Goal: Task Accomplishment & Management: Manage account settings

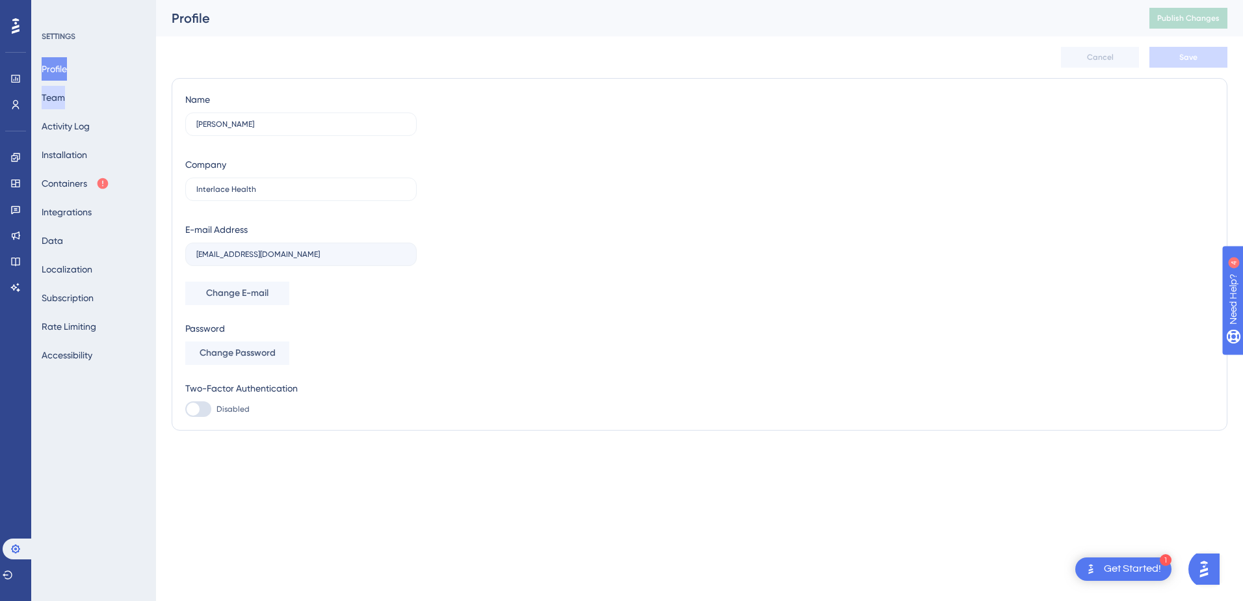
click at [49, 94] on button "Team" at bounding box center [53, 97] width 23 height 23
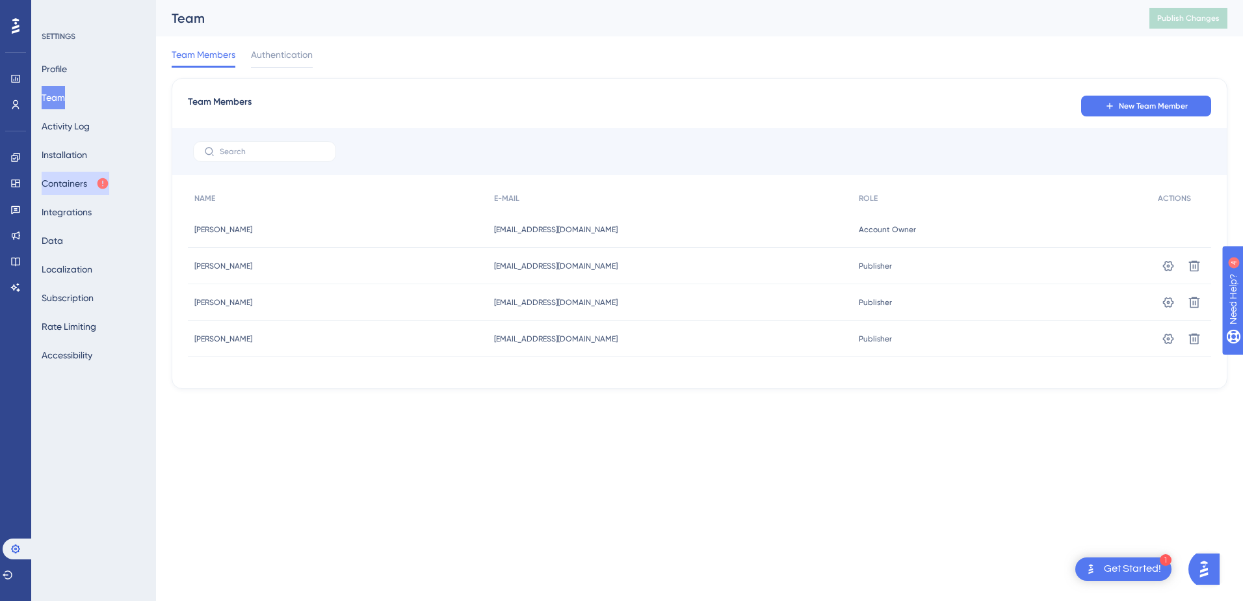
click at [57, 181] on button "Containers" at bounding box center [76, 183] width 68 height 23
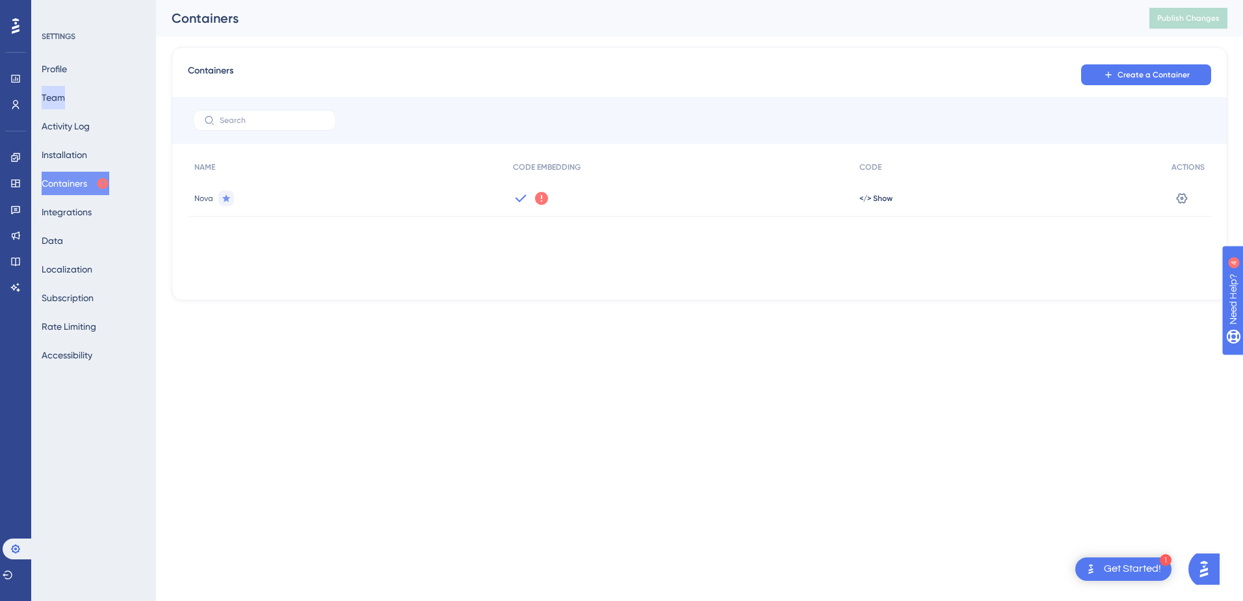
click at [65, 103] on button "Team" at bounding box center [53, 97] width 23 height 23
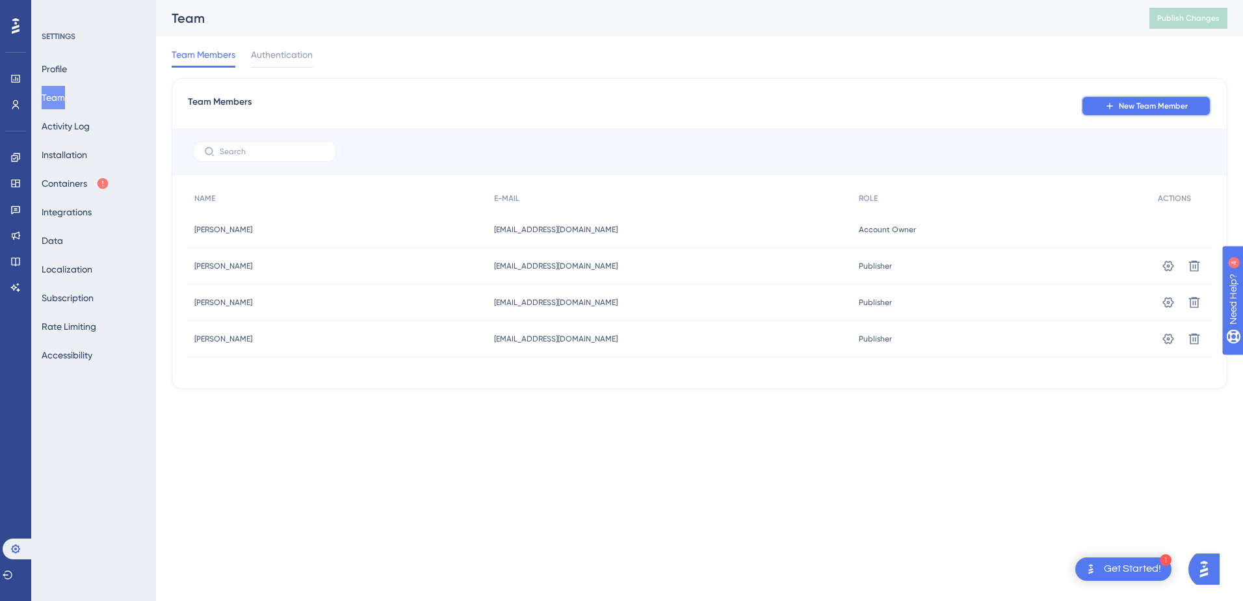
click at [1154, 105] on span "New Team Member" at bounding box center [1153, 106] width 69 height 10
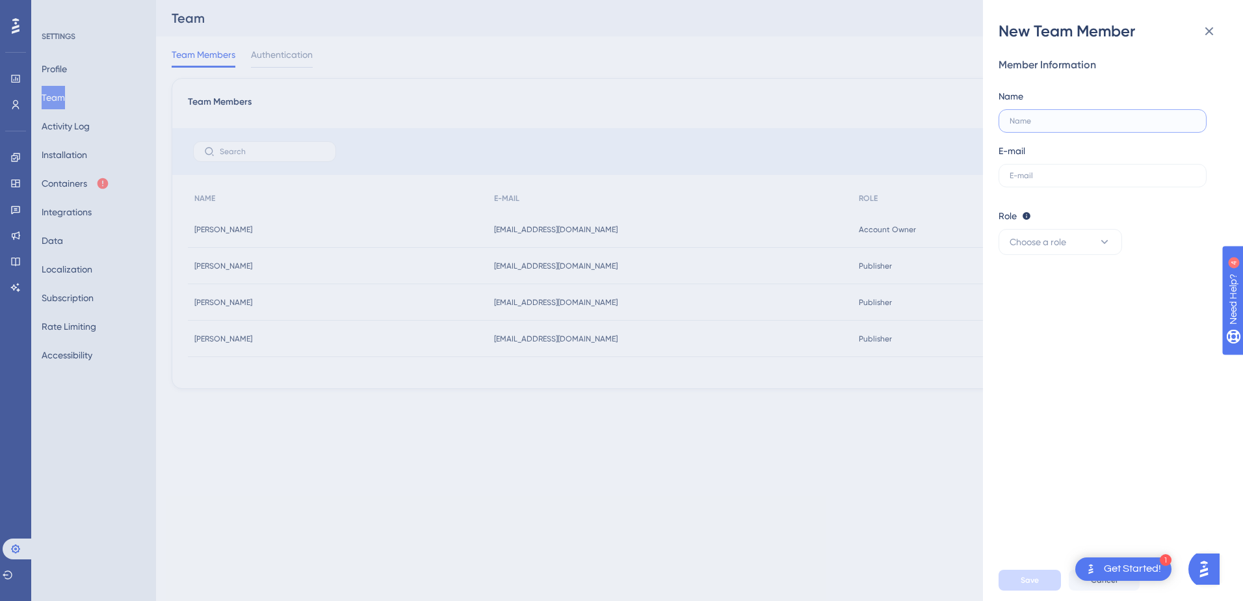
click at [1064, 118] on input "text" at bounding box center [1103, 120] width 186 height 9
type input "[PERSON_NAME]"
click at [1061, 157] on div "E-mail" at bounding box center [1103, 165] width 208 height 44
click at [1062, 172] on input "text" at bounding box center [1103, 175] width 186 height 9
click at [1127, 188] on div "Member Information Name Brandon Redmann E-mail Bredmann@interlacehealth Role Ed…" at bounding box center [1108, 156] width 218 height 198
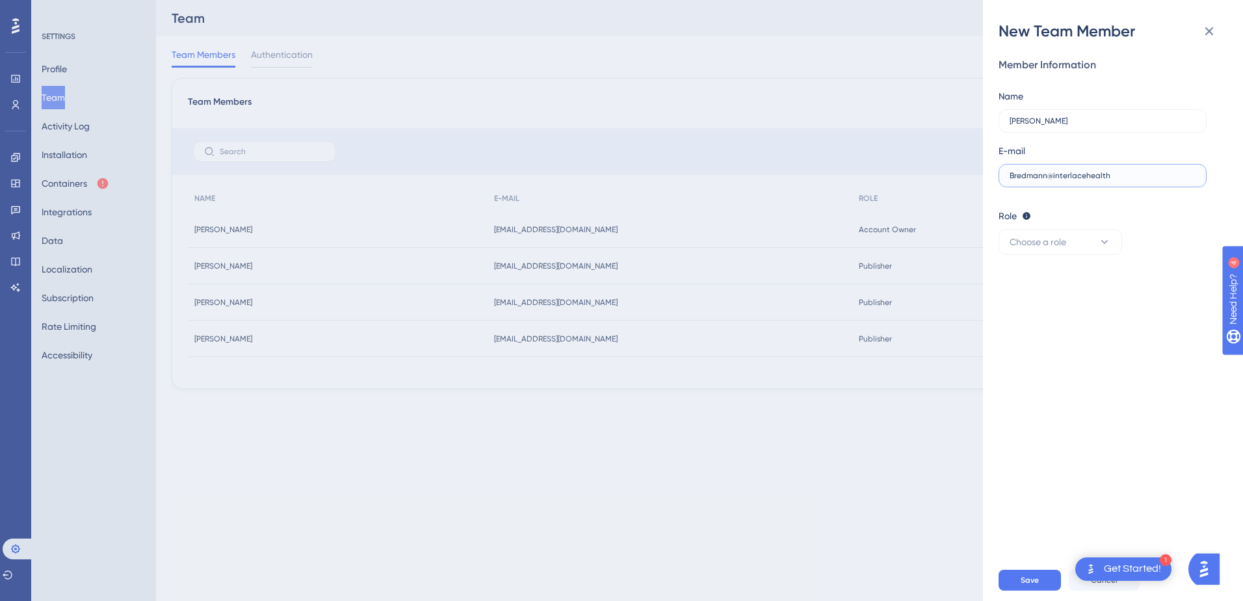
click at [1132, 178] on input "Bredmann@interlacehealth" at bounding box center [1103, 175] width 186 height 9
type input "Bredmann@interlacehealth.com"
click at [1107, 243] on icon at bounding box center [1104, 241] width 13 height 13
click at [1070, 279] on div "Admin Admin" at bounding box center [1061, 282] width 86 height 26
click at [1023, 580] on span "Save" at bounding box center [1030, 580] width 18 height 10
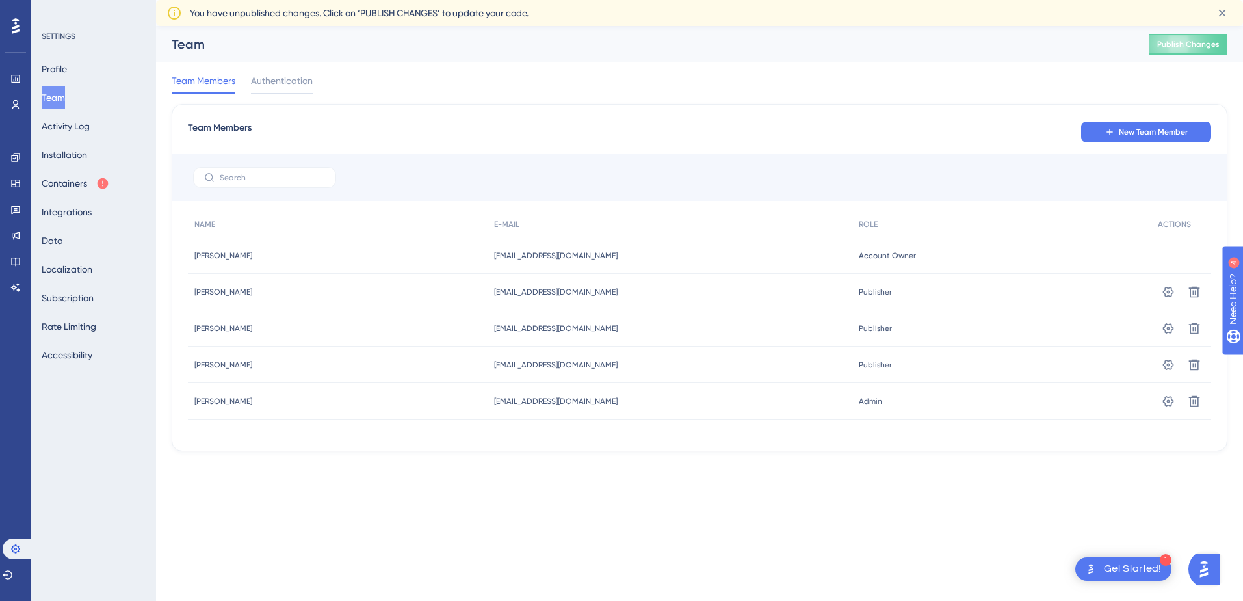
click at [1206, 564] on img "Open AI Assistant Launcher" at bounding box center [1203, 568] width 23 height 23
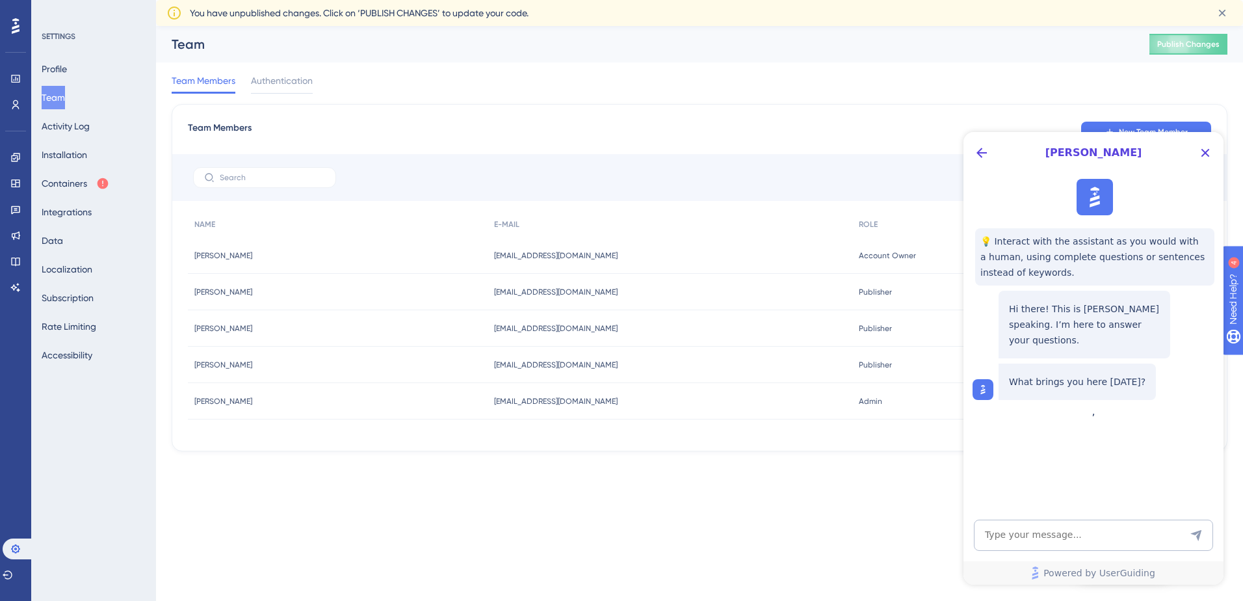
click at [590, 0] on html "1 Get Started! Performance Users Engagement Widgets Feedback Product Updates Kn…" at bounding box center [621, 0] width 1243 height 0
click at [1208, 155] on icon "Close Button" at bounding box center [1206, 153] width 8 height 8
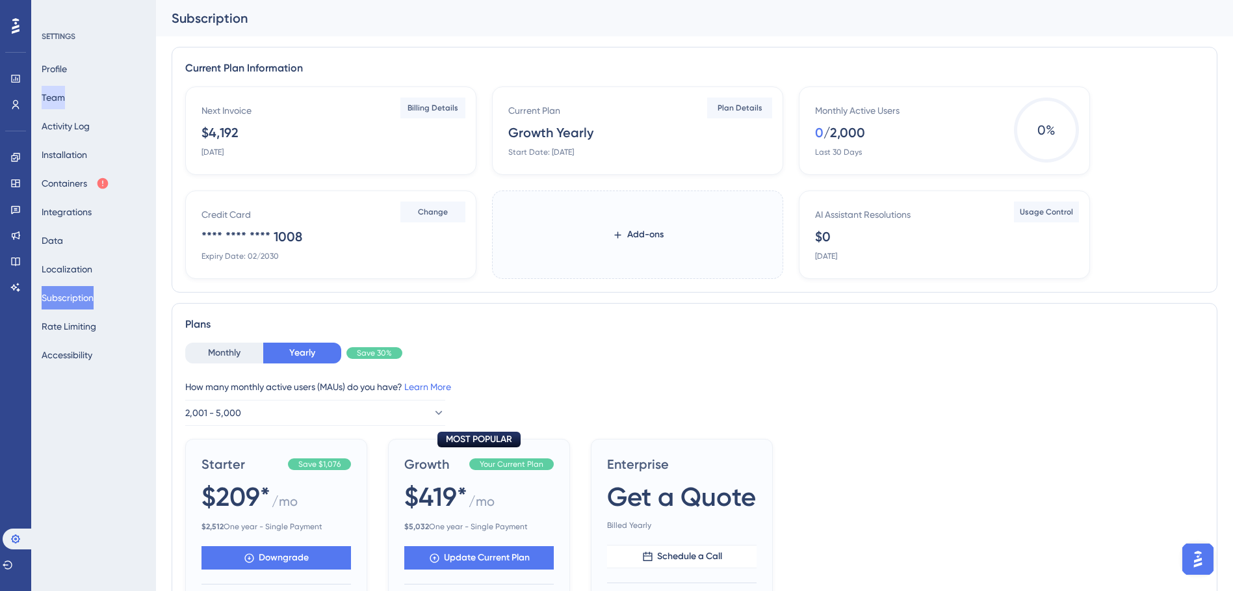
click at [53, 93] on button "Team" at bounding box center [53, 97] width 23 height 23
